Goal: Information Seeking & Learning: Learn about a topic

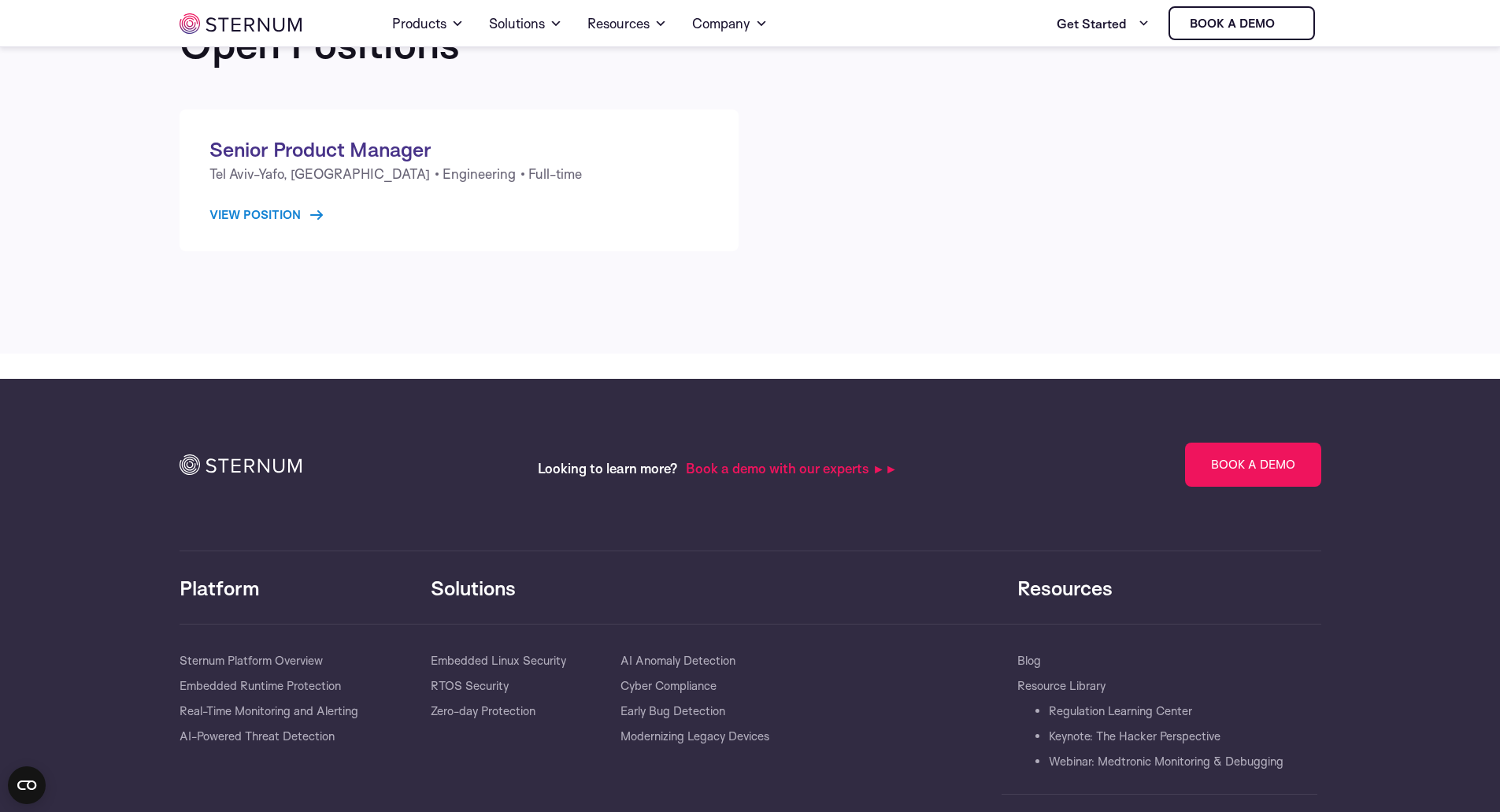
click at [266, 215] on link "View Position" at bounding box center [266, 214] width 114 height 18
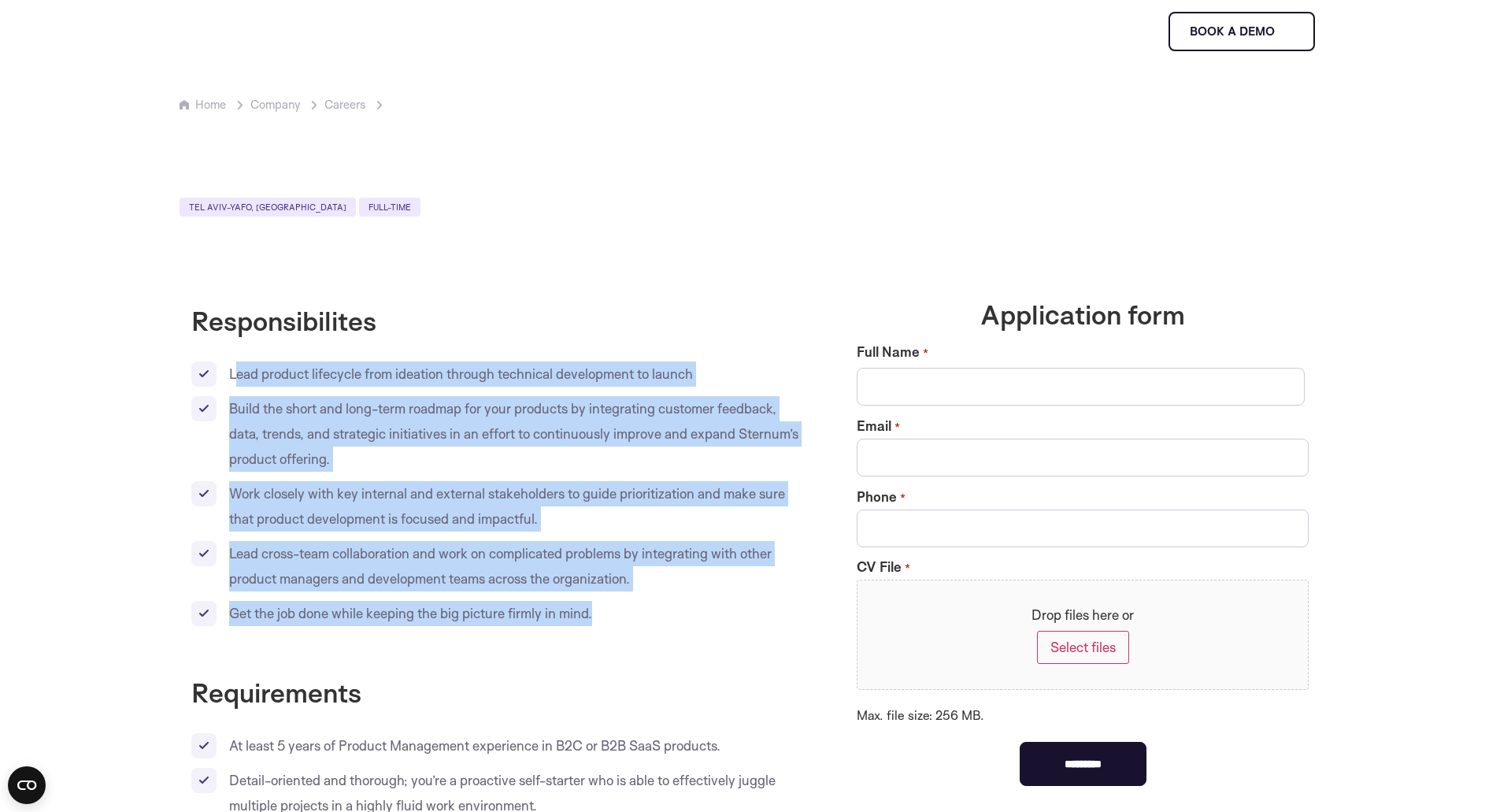
drag, startPoint x: 234, startPoint y: 372, endPoint x: 644, endPoint y: 604, distance: 471.1
click at [644, 604] on ul "Lead product lifecycle from ideation through technical development to launch Bu…" at bounding box center [497, 494] width 611 height 265
click at [631, 600] on ul "Lead product lifecycle from ideation through technical development to launch Bu…" at bounding box center [497, 494] width 611 height 265
drag, startPoint x: 621, startPoint y: 612, endPoint x: 191, endPoint y: 379, distance: 489.1
click at [191, 379] on ul "Lead product lifecycle from ideation through technical development to launch Bu…" at bounding box center [497, 494] width 611 height 265
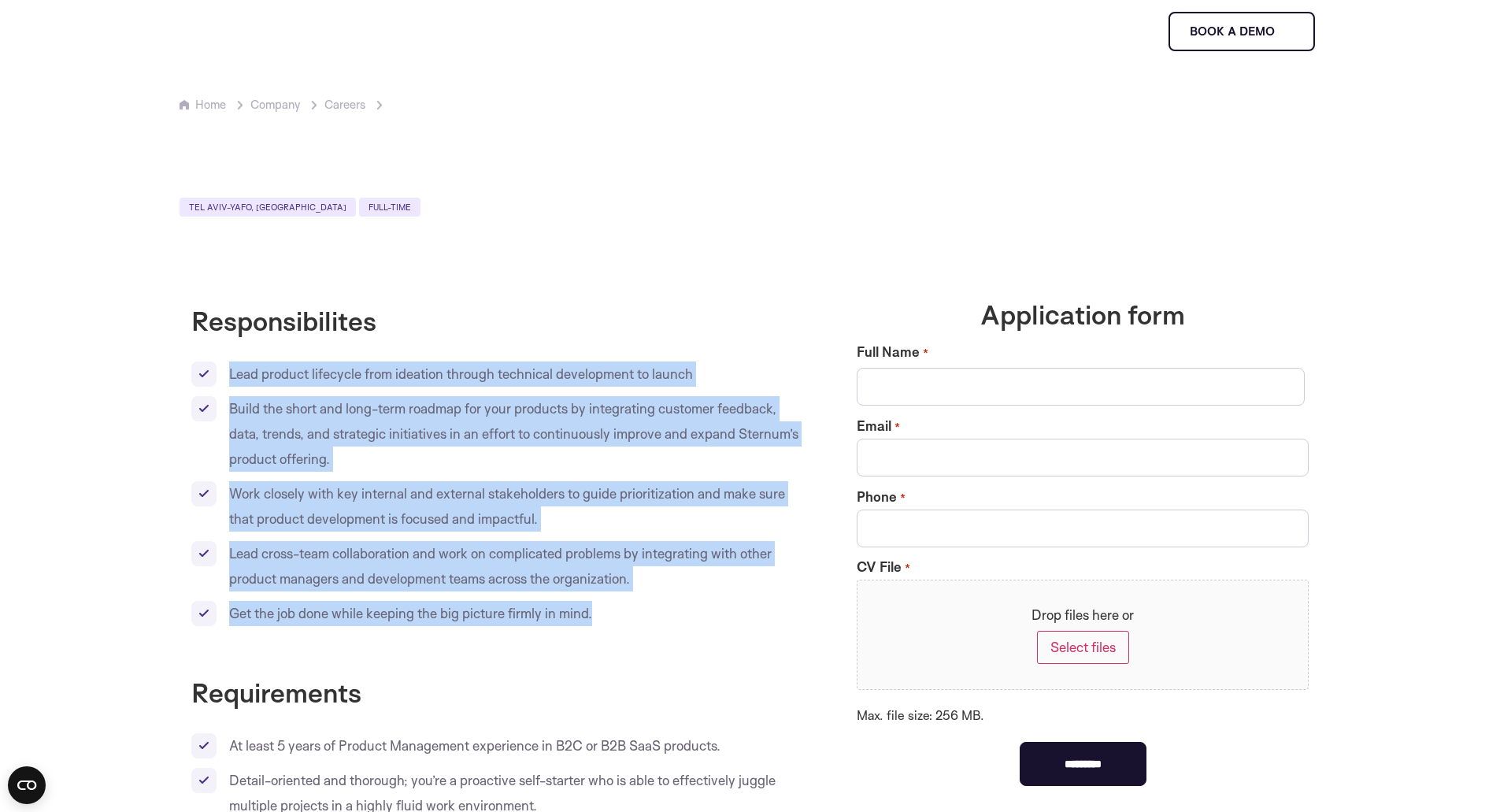
click at [216, 385] on li "Lead product lifecycle from ideation through technical development to launch" at bounding box center [497, 374] width 611 height 25
drag, startPoint x: 228, startPoint y: 369, endPoint x: 715, endPoint y: 613, distance: 544.7
click at [715, 613] on ul "Lead product lifecycle from ideation through technical development to launch Bu…" at bounding box center [497, 494] width 611 height 265
click at [466, 457] on li "Build the short and long-term roadmap for your products by integrating customer…" at bounding box center [497, 434] width 611 height 76
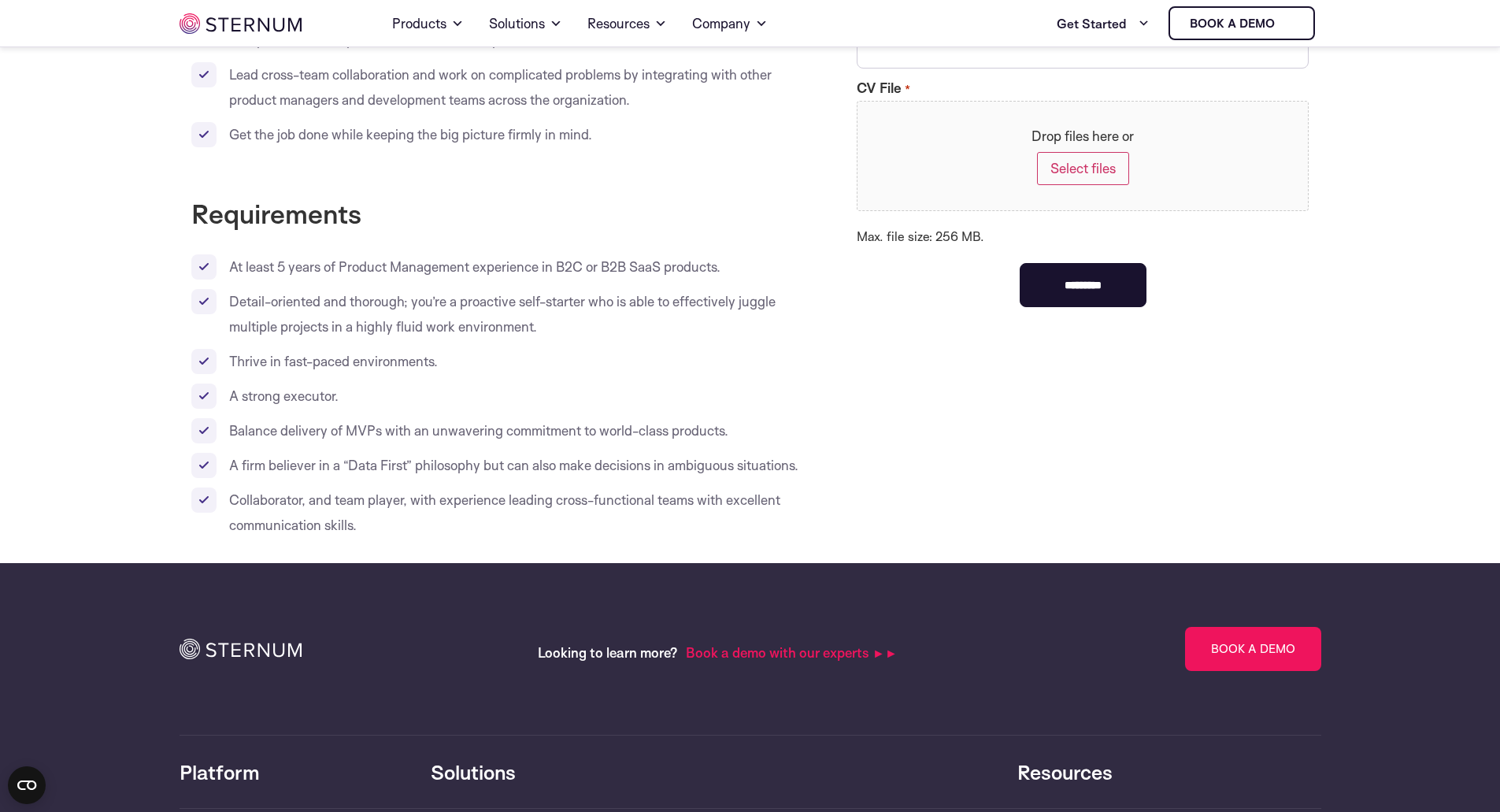
scroll to position [383, 0]
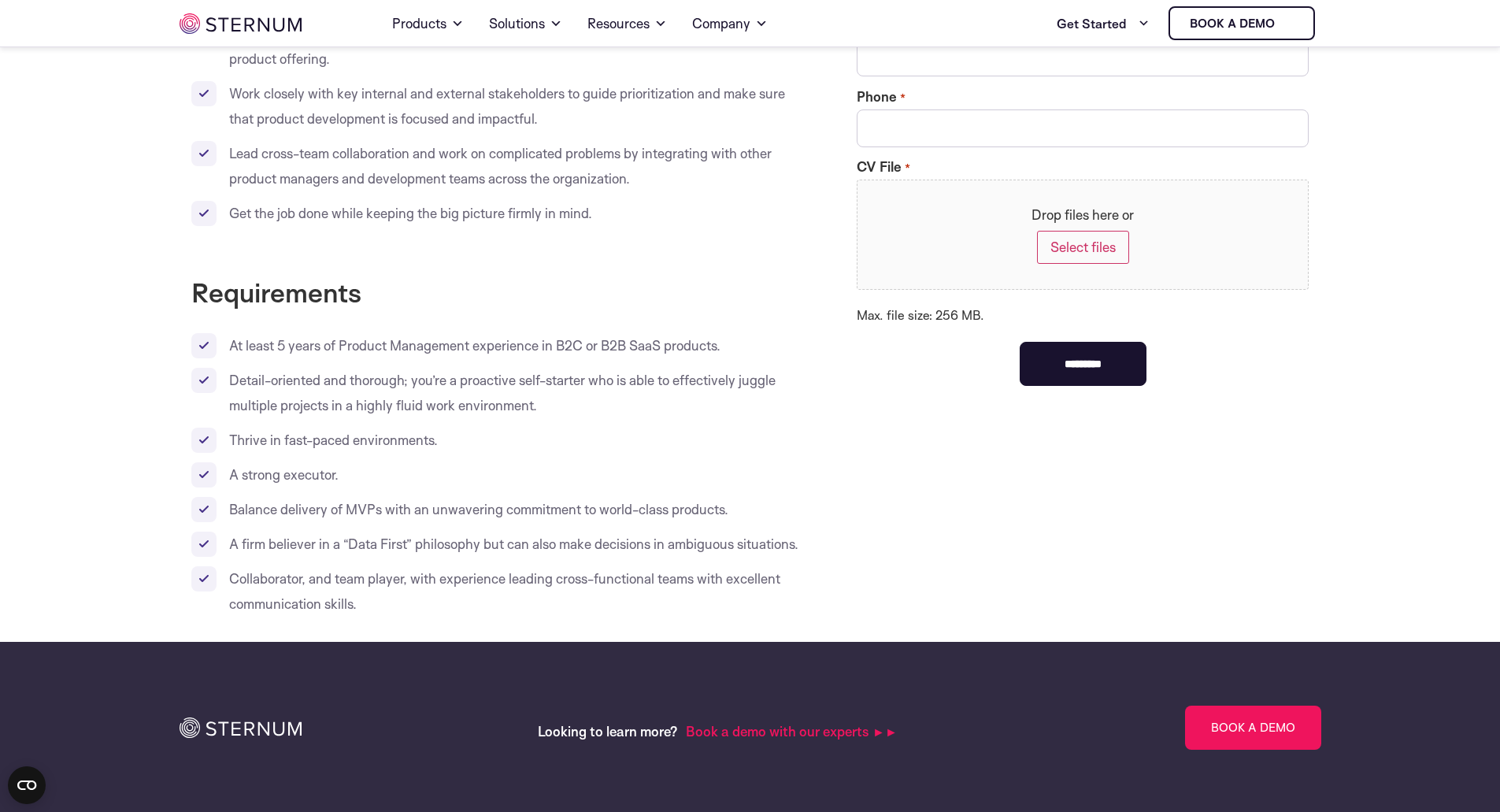
click at [531, 454] on ul "At least 5 years of Product Management experience in B2C or B2B SaaS products. …" at bounding box center [497, 474] width 611 height 283
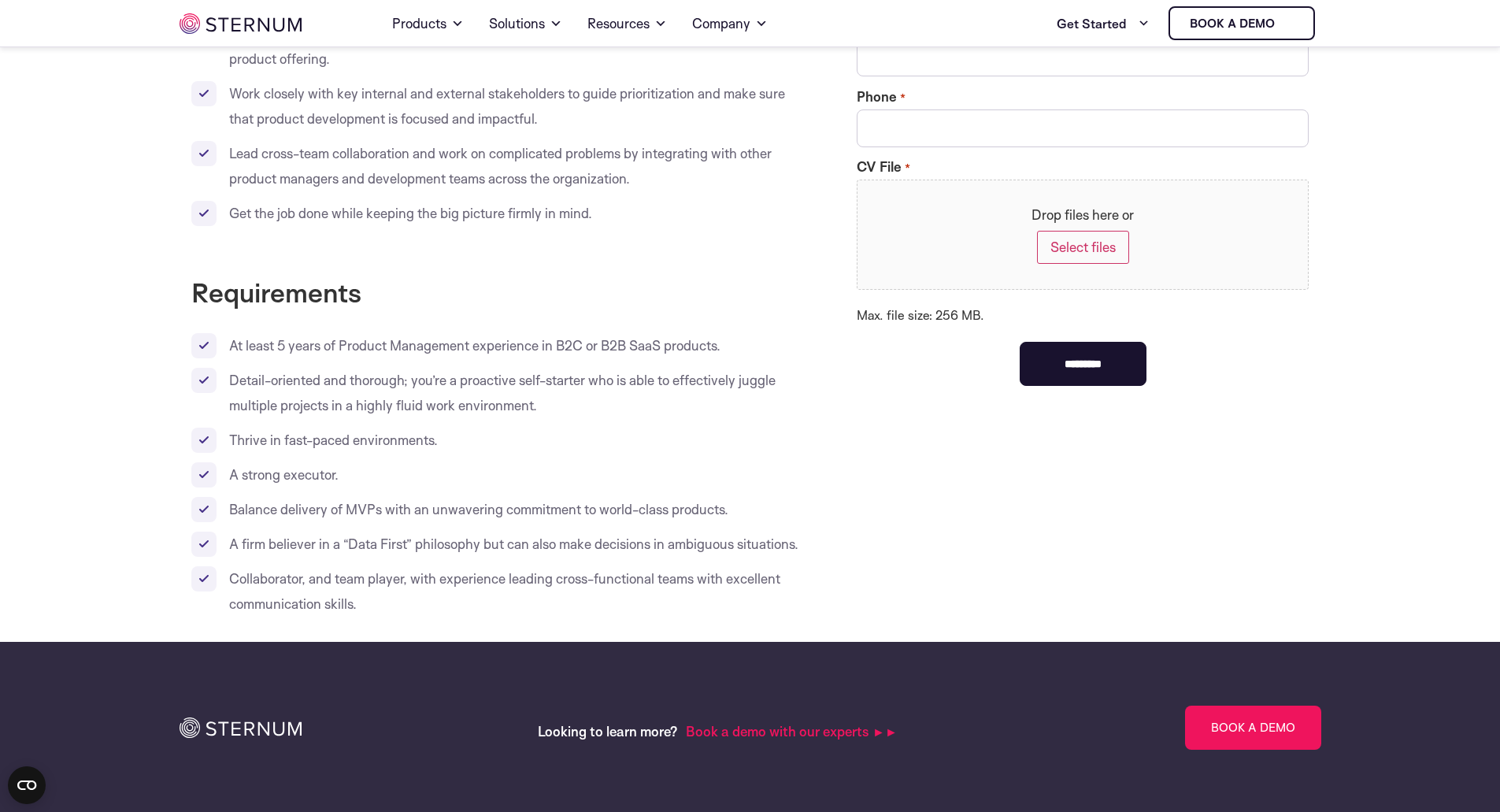
click at [531, 454] on ul "At least 5 years of Product Management experience in B2C or B2B SaaS products. …" at bounding box center [497, 474] width 611 height 283
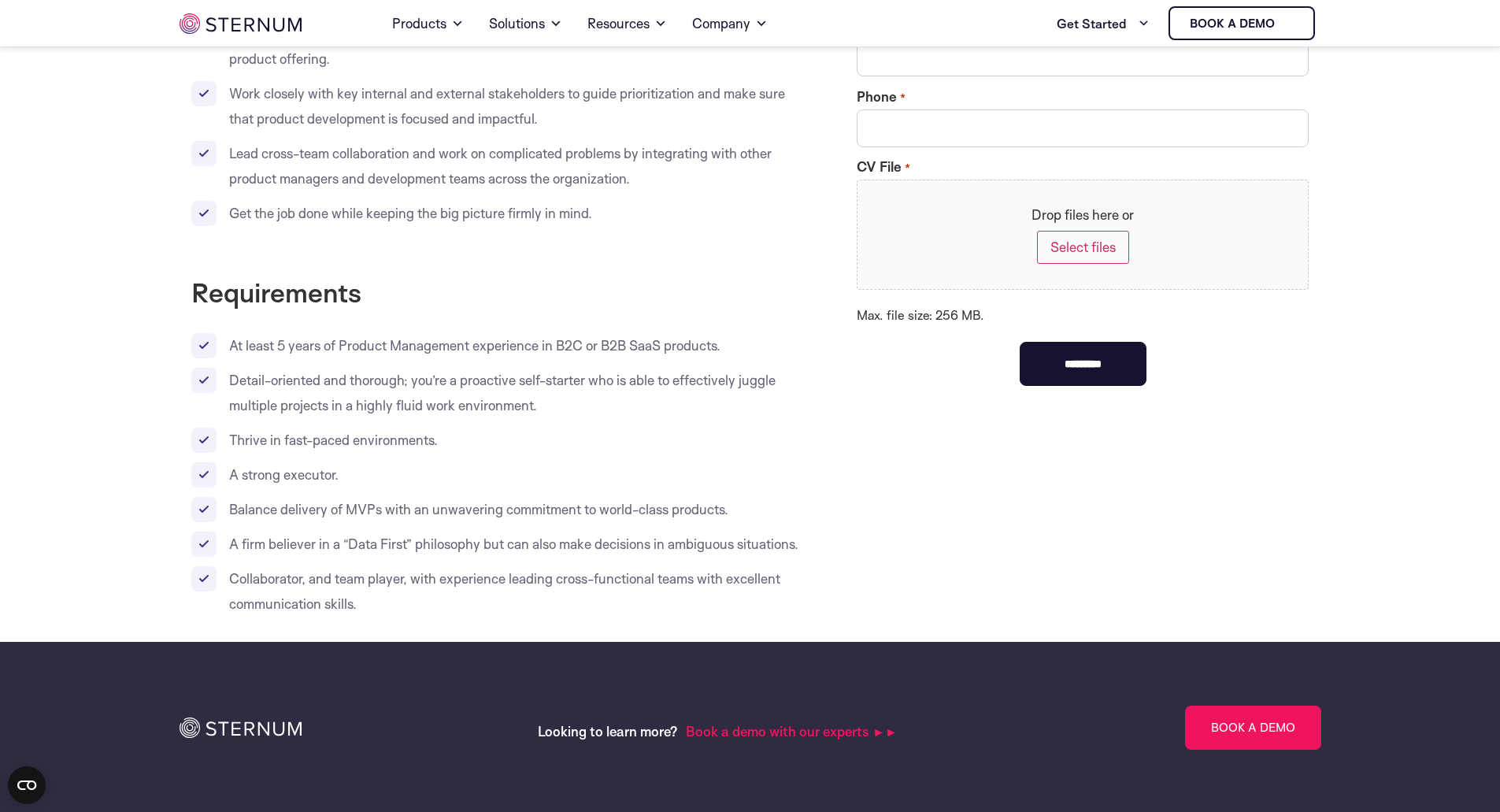
click at [531, 454] on ul "At least 5 years of Product Management experience in B2C or B2B SaaS products. …" at bounding box center [497, 474] width 611 height 283
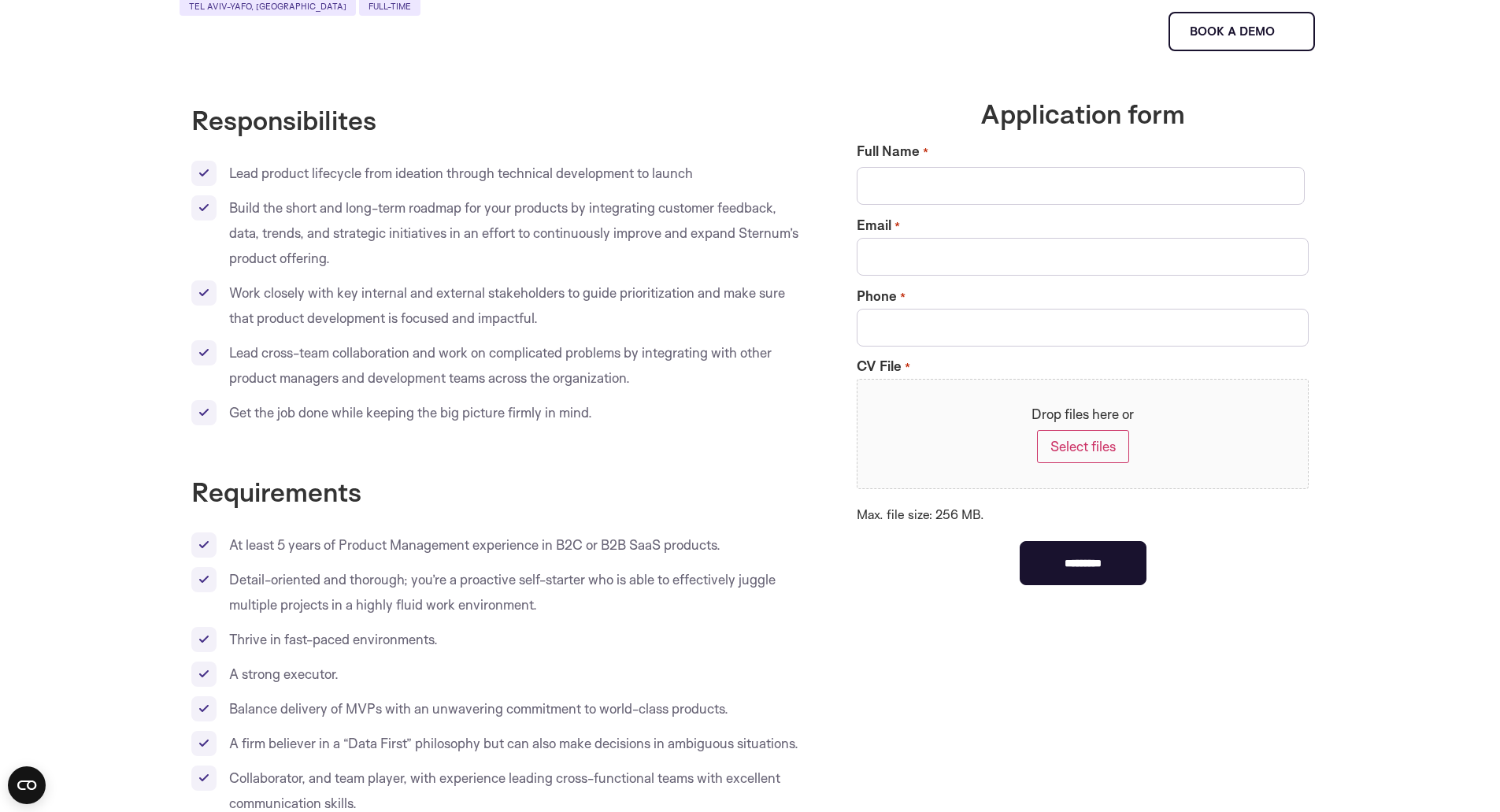
scroll to position [0, 0]
